Goal: Communication & Community: Ask a question

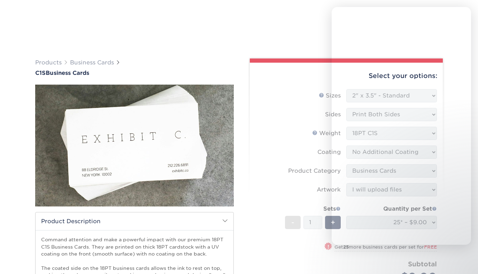
select select "2.00x3.50"
select select "3b5148f1-0588-4f88-a218-97bcfdce65c1"
select select "upload"
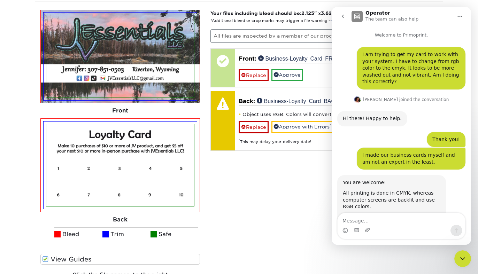
scroll to position [138, 0]
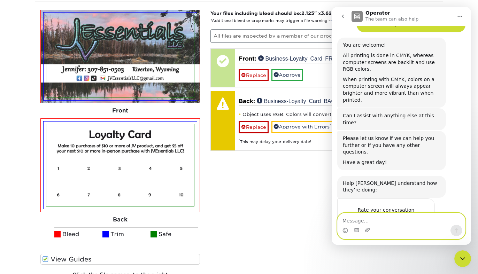
click at [388, 219] on textarea "Message…" at bounding box center [400, 219] width 127 height 12
click at [375, 214] on textarea "Message…" at bounding box center [400, 219] width 127 height 12
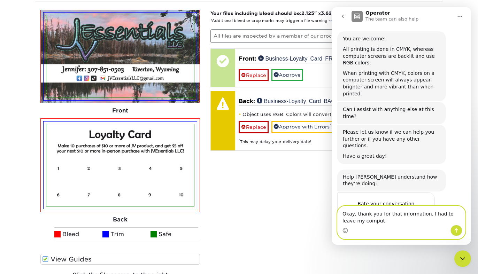
scroll to position [145, 0]
type textarea "Okay, thank you for that information. I had to leave my computer to help someon…"
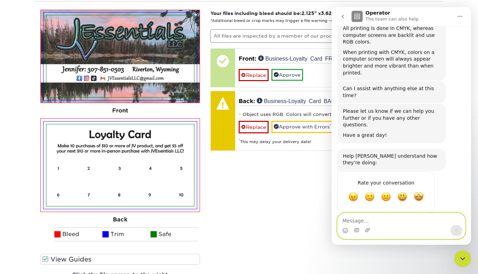
scroll to position [165, 0]
type textarea "So I am sorry for not responding."
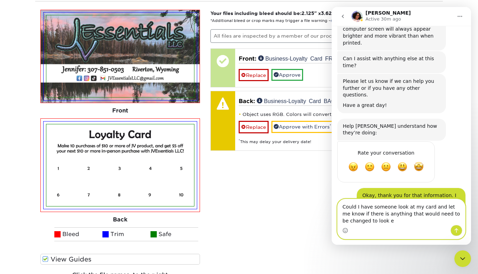
scroll to position [195, 0]
type textarea "Could I have someone look at my card and let me know if there is anything that …"
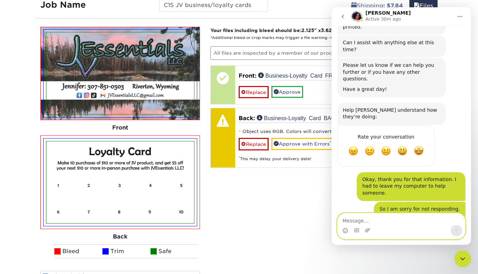
scroll to position [462, 0]
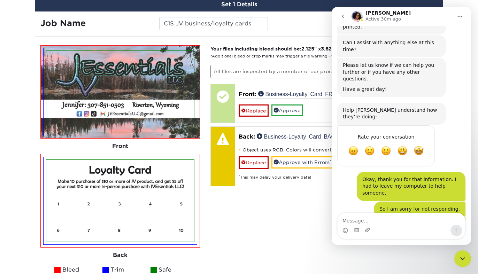
click at [459, 16] on icon "Home" at bounding box center [460, 17] width 6 height 6
click at [377, 17] on p "Active 30m ago" at bounding box center [383, 19] width 36 height 7
click at [379, 219] on textarea "Message…" at bounding box center [400, 219] width 127 height 12
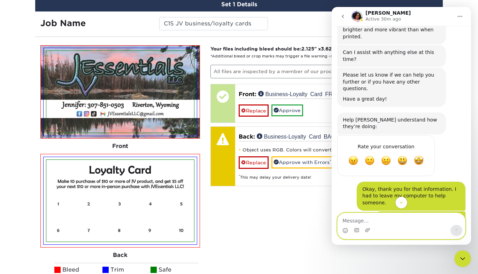
scroll to position [211, 0]
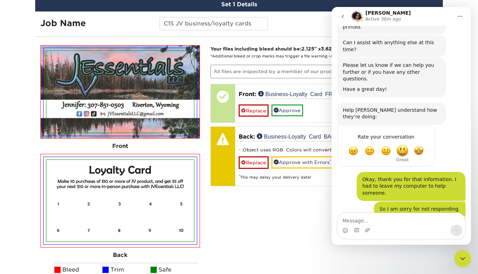
click at [406, 145] on span "Great" at bounding box center [402, 151] width 13 height 13
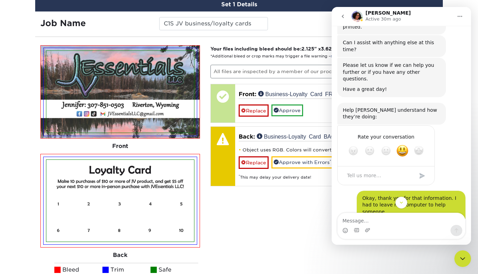
scroll to position [229, 0]
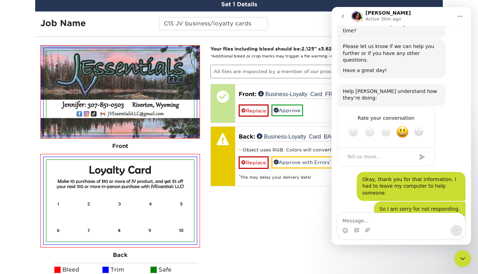
click at [422, 150] on div "Submit" at bounding box center [422, 157] width 14 height 14
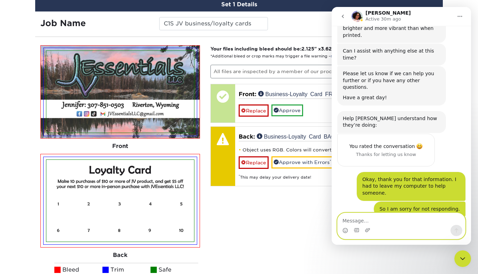
click at [367, 215] on textarea "Message…" at bounding box center [400, 219] width 127 height 12
click at [462, 13] on button "Home" at bounding box center [459, 16] width 13 height 13
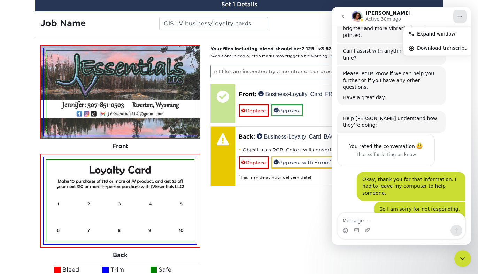
click at [462, 13] on button "Home" at bounding box center [459, 16] width 13 height 13
click at [342, 18] on icon "go back" at bounding box center [343, 17] width 6 height 6
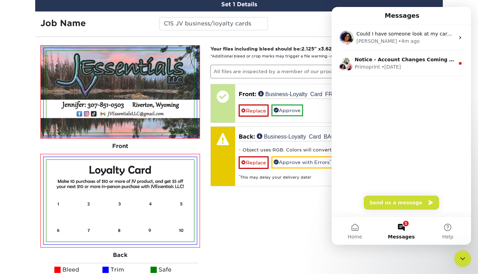
scroll to position [0, 0]
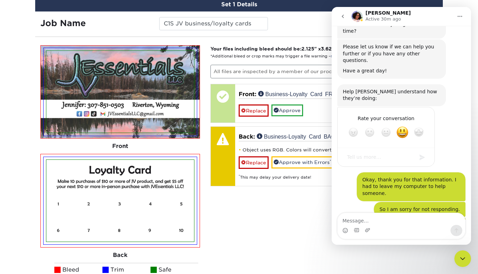
scroll to position [229, 0]
click at [344, 17] on icon "go back" at bounding box center [343, 17] width 6 height 6
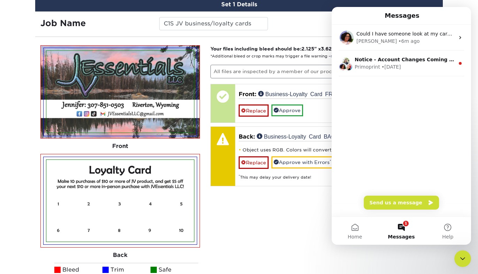
scroll to position [0, 0]
click at [400, 204] on button "Send us a message" at bounding box center [401, 203] width 75 height 14
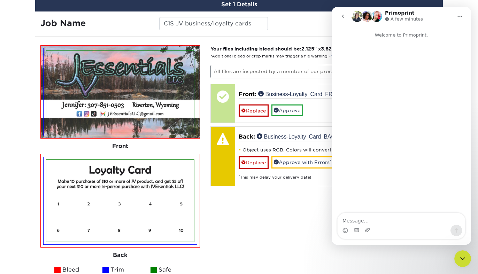
click at [382, 221] on textarea "Message…" at bounding box center [400, 219] width 127 height 12
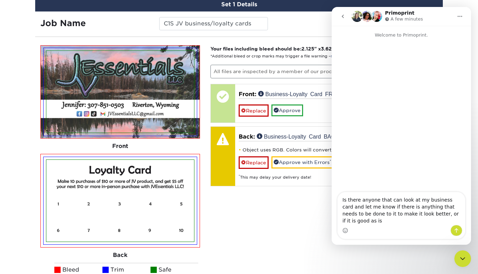
type textarea "Is there anyone that can look at my business card and let me know if there is a…"
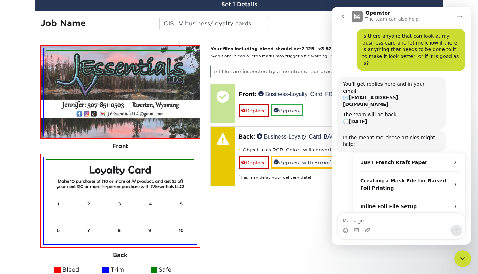
scroll to position [19, 0]
click at [343, 16] on icon "go back" at bounding box center [343, 17] width 6 height 6
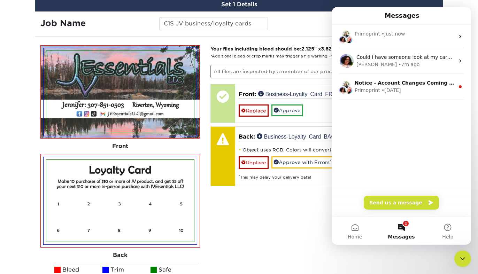
scroll to position [0, 0]
click at [404, 227] on button "1 Messages" at bounding box center [401, 231] width 46 height 28
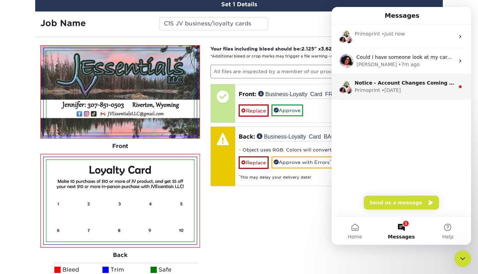
click at [396, 89] on div "• [DATE]" at bounding box center [391, 90] width 20 height 7
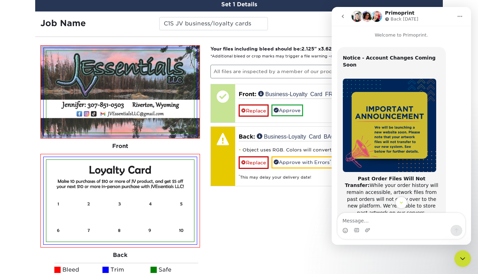
click at [343, 18] on icon "go back" at bounding box center [343, 17] width 6 height 6
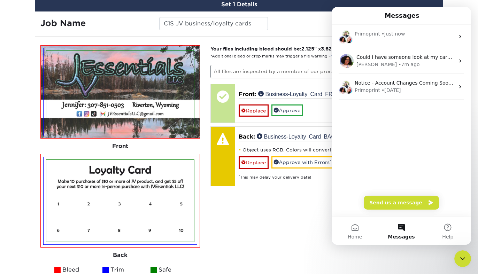
click at [275, 223] on div "Your files including bleed should be: 2.125 " x 3.625 " *Additional bleed or cr…" at bounding box center [324, 185] width 238 height 281
click at [250, 227] on div "Your files including bleed should be: 2.125 " x 3.625 " *Additional bleed or cr…" at bounding box center [324, 185] width 238 height 281
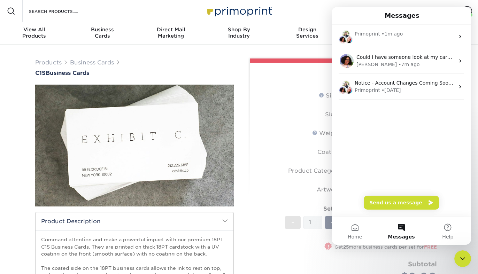
click at [460, 259] on icon "Close Intercom Messenger" at bounding box center [462, 259] width 8 height 8
